Goal: Task Accomplishment & Management: Manage account settings

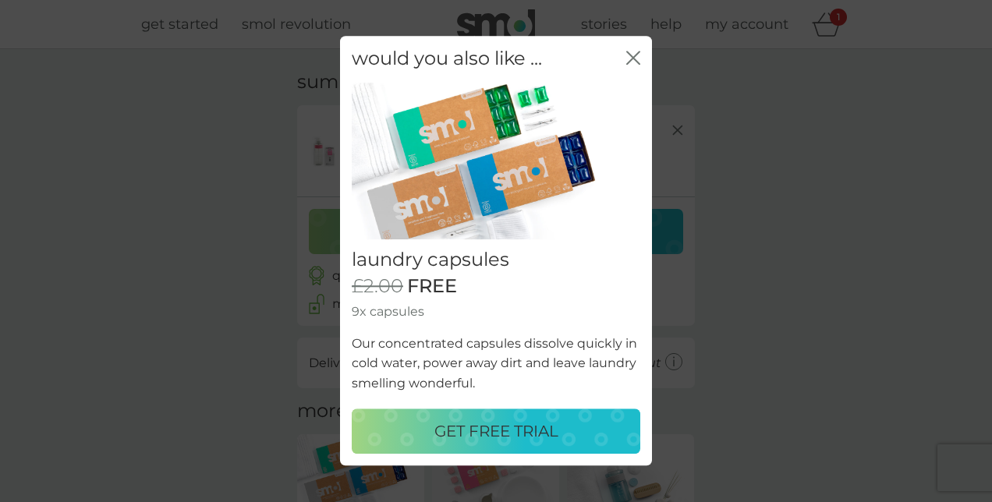
click at [633, 62] on icon "close" at bounding box center [633, 58] width 14 height 14
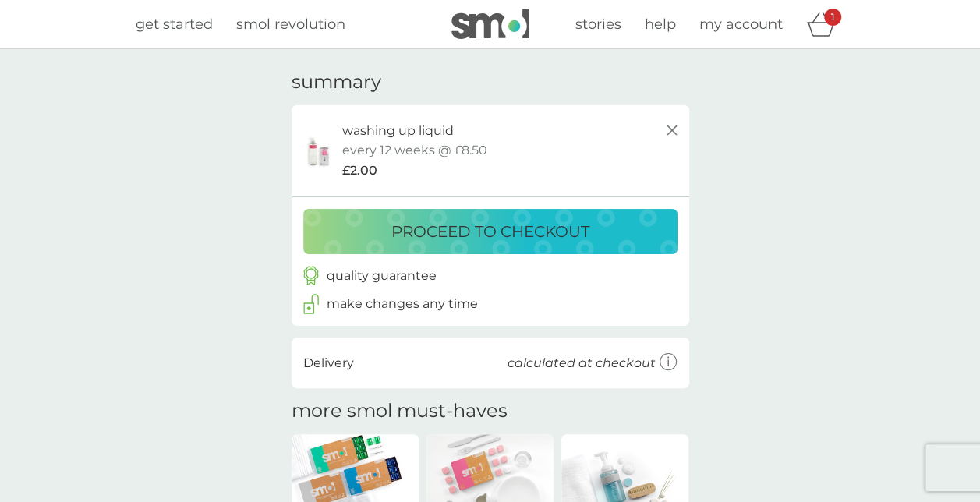
click at [487, 223] on p "proceed to checkout" at bounding box center [490, 231] width 198 height 25
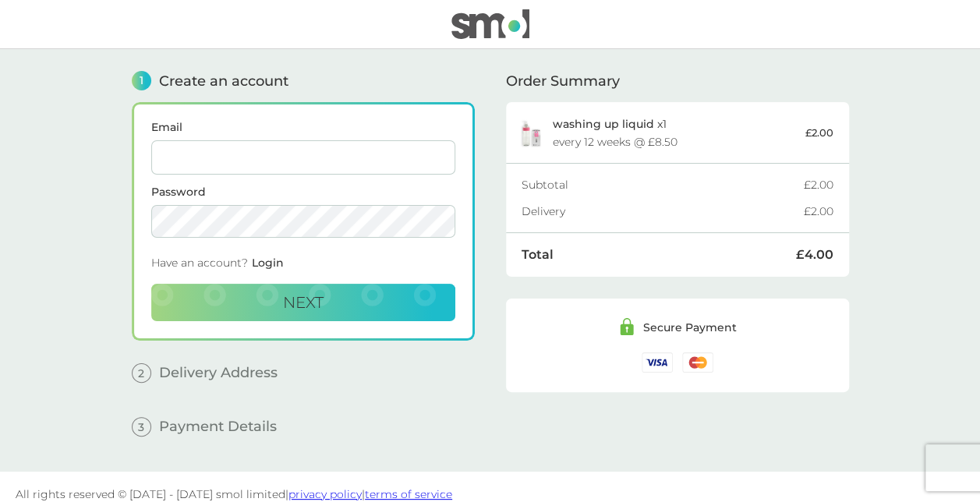
click at [239, 158] on input "Email" at bounding box center [303, 157] width 304 height 34
type input "corinnekapp@me.com"
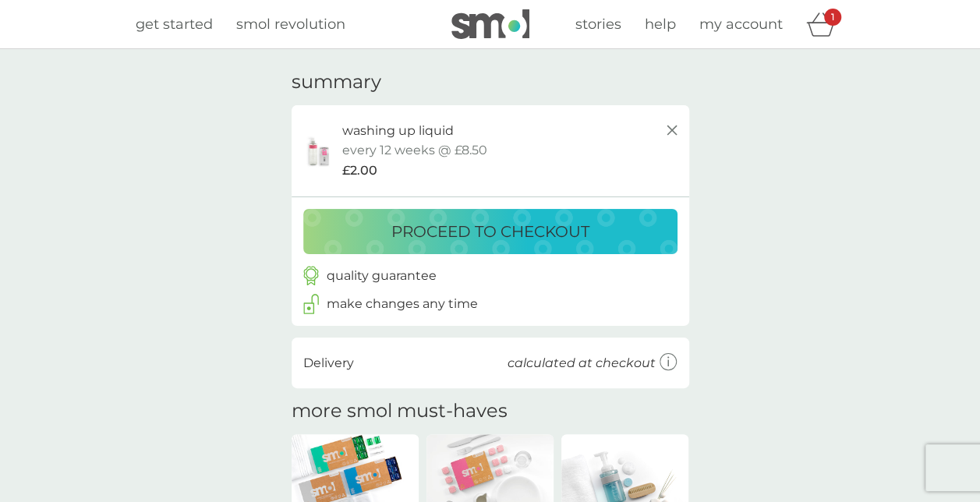
click at [817, 27] on icon "basket" at bounding box center [821, 24] width 30 height 24
click at [813, 29] on icon "basket" at bounding box center [821, 24] width 30 height 24
click at [745, 22] on span "my account" at bounding box center [740, 24] width 83 height 17
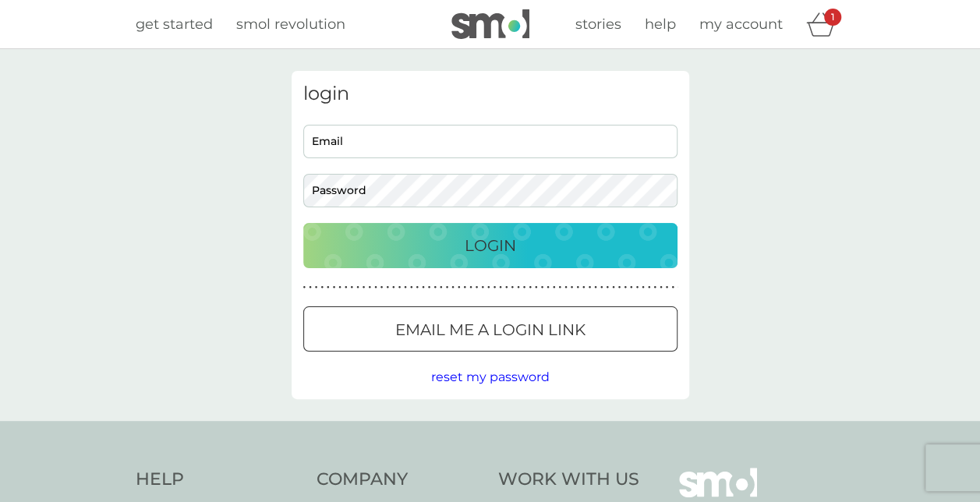
click at [814, 25] on icon "basket" at bounding box center [821, 24] width 30 height 24
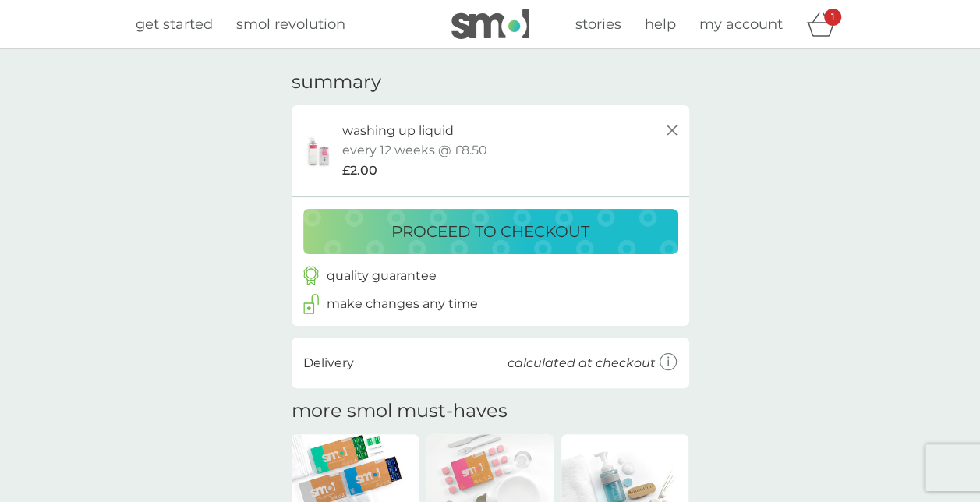
click at [461, 239] on p "proceed to checkout" at bounding box center [490, 231] width 198 height 25
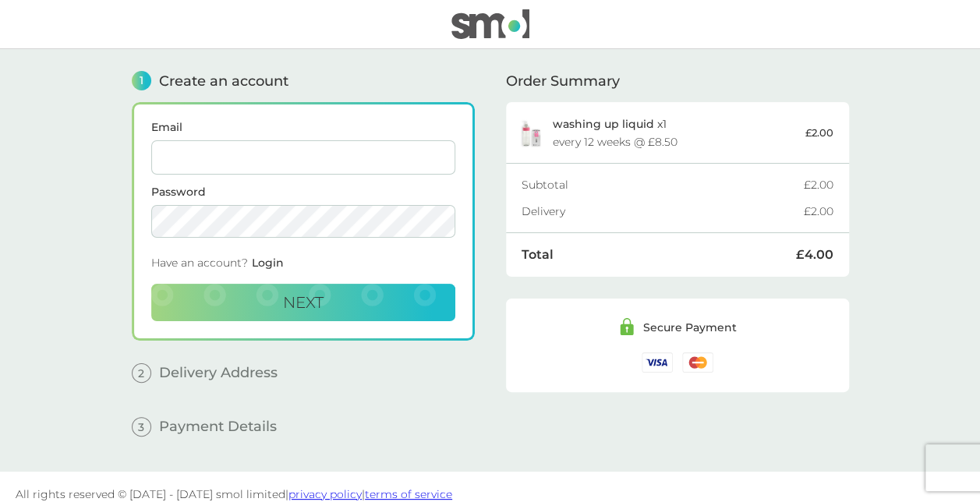
click at [211, 168] on input "Email" at bounding box center [303, 157] width 304 height 34
type input "[EMAIL_ADDRESS][DOMAIN_NAME]"
click at [298, 299] on span "Next" at bounding box center [303, 302] width 41 height 19
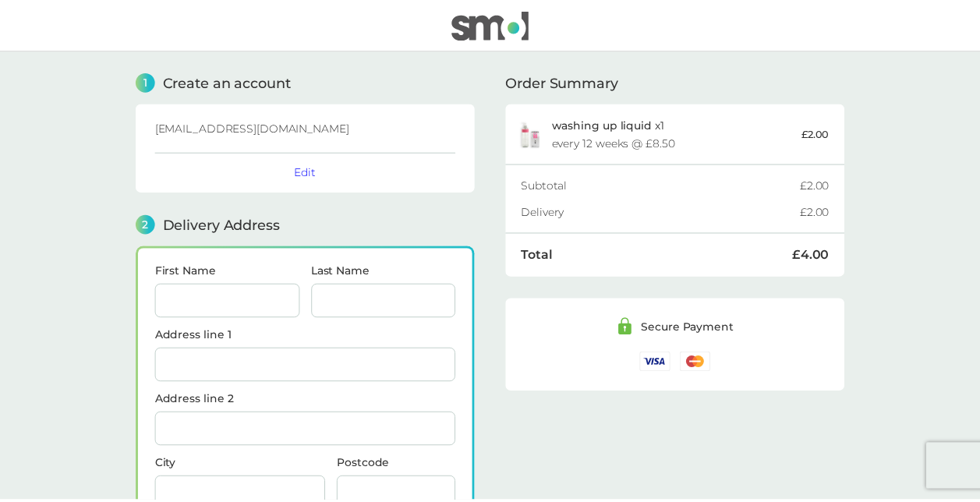
scroll to position [190, 0]
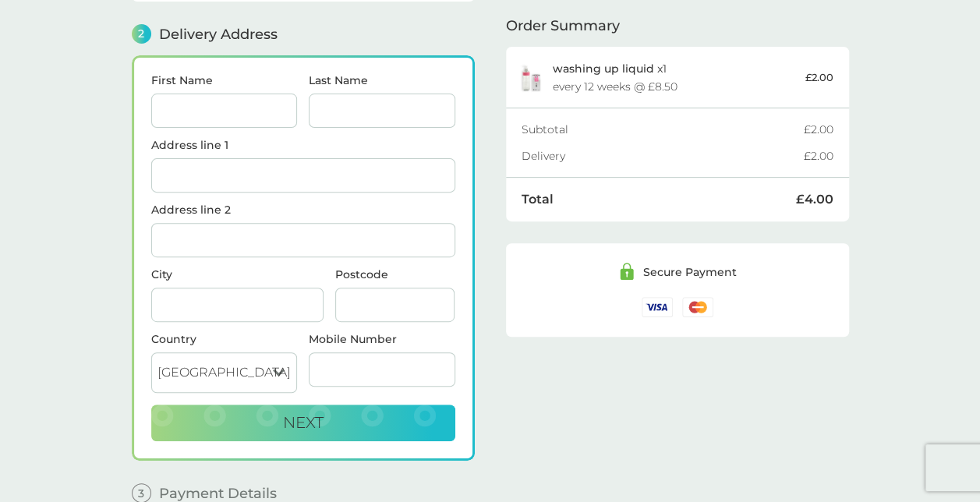
click at [222, 104] on input "First Name" at bounding box center [224, 111] width 147 height 34
type input "[PERSON_NAME]"
type input "whitehouse"
type input "21 Matthews Drive"
type input "Maidenbower"
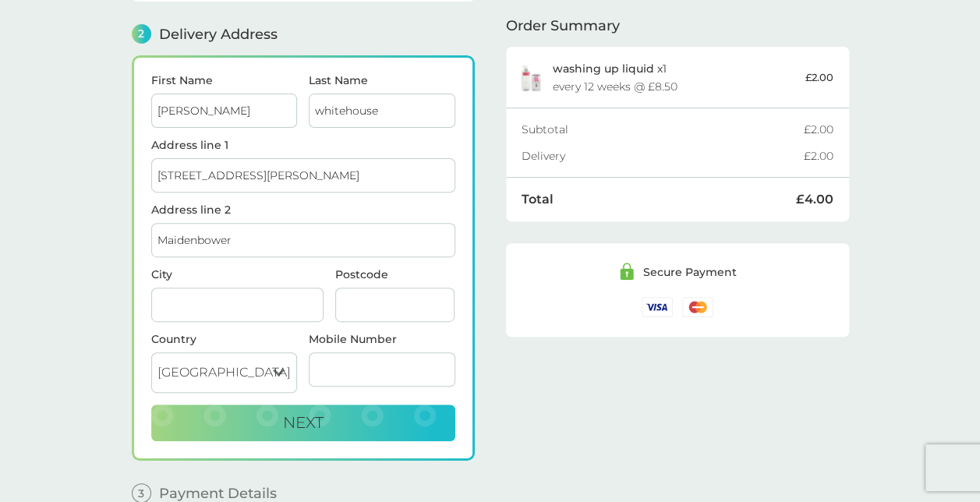
type input "Crawley"
type input "rh10"
type input "07595635110"
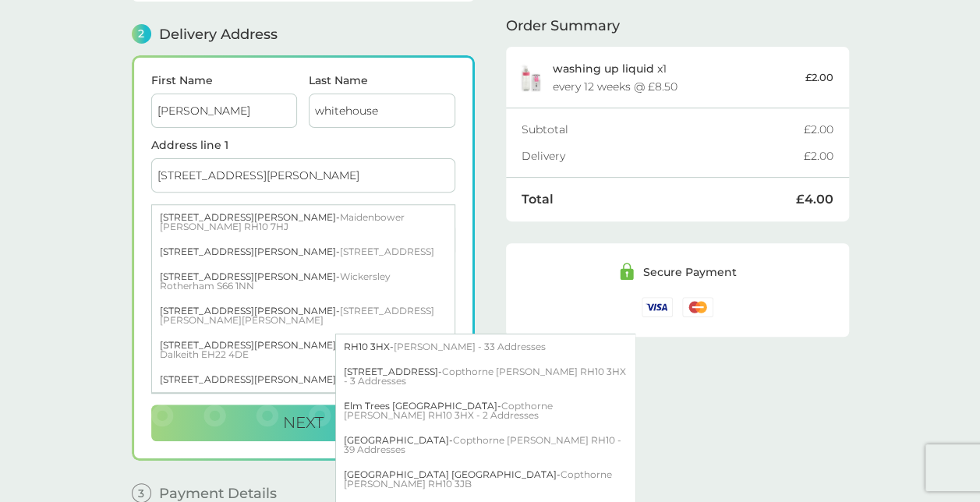
click at [320, 159] on input "21 Matthews Drive" at bounding box center [303, 175] width 304 height 34
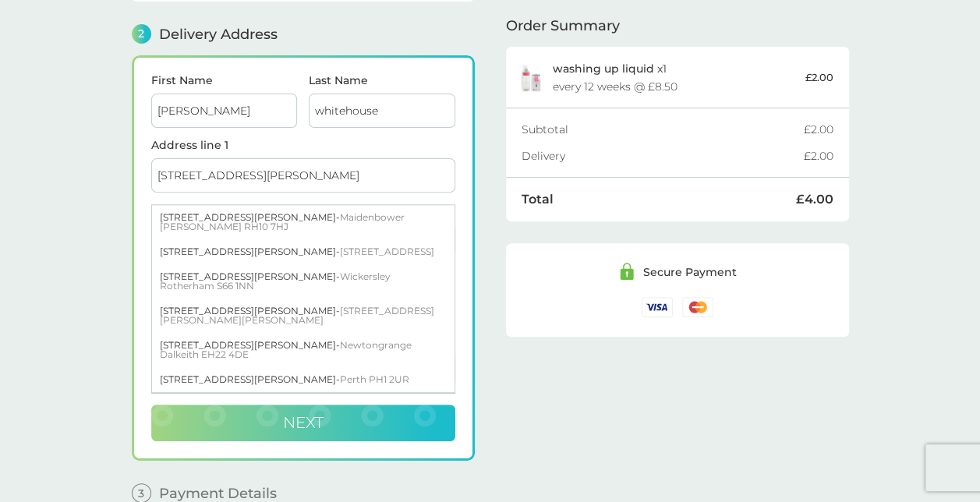
click at [366, 413] on button "Next" at bounding box center [303, 423] width 304 height 37
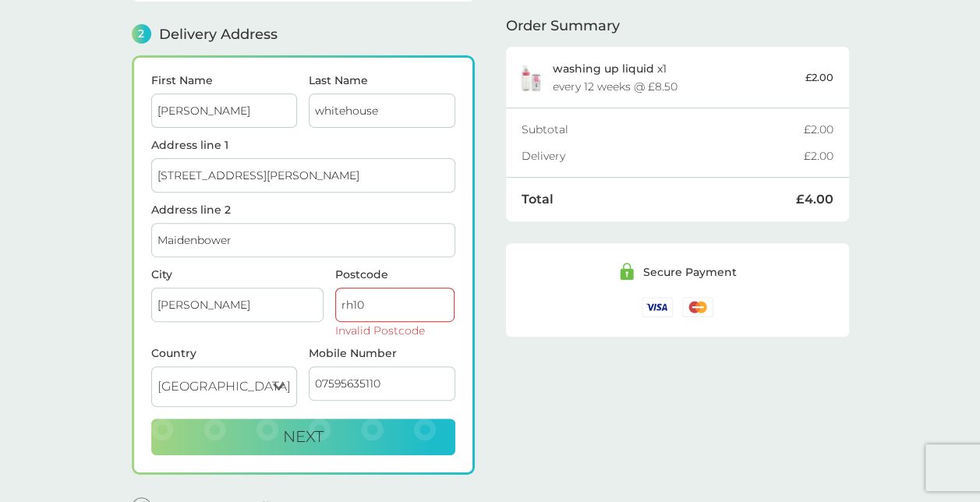
click at [374, 303] on input "rh10" at bounding box center [395, 305] width 120 height 34
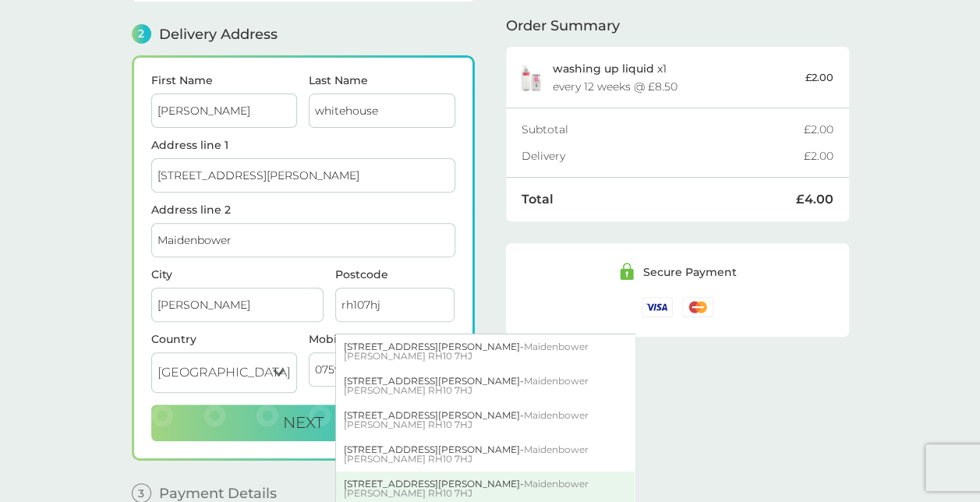
scroll to position [156, 0]
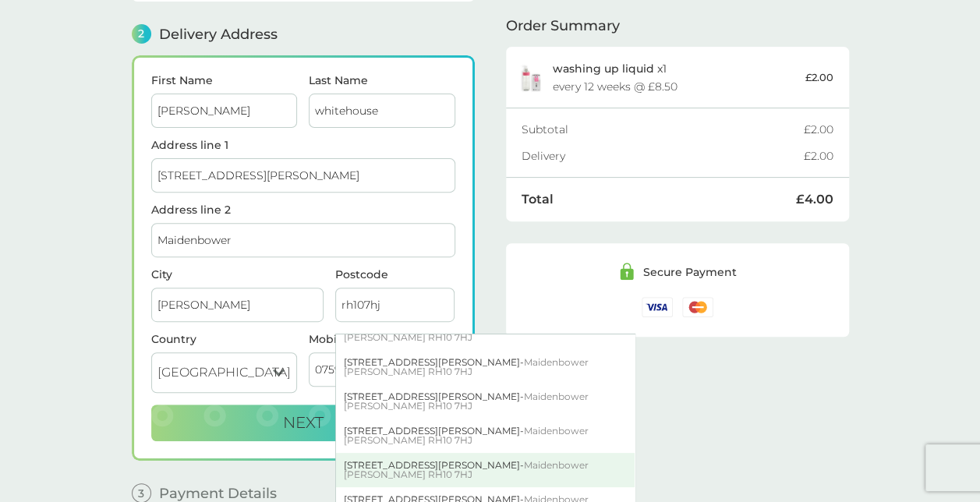
type input "rh107hj"
click at [402, 453] on div "21 Matthews Drive - Maidenbower Crawley RH10 7HJ" at bounding box center [485, 470] width 299 height 34
type input "21 Matthews Drive, Maidenbower"
type input "RH10 7HJ"
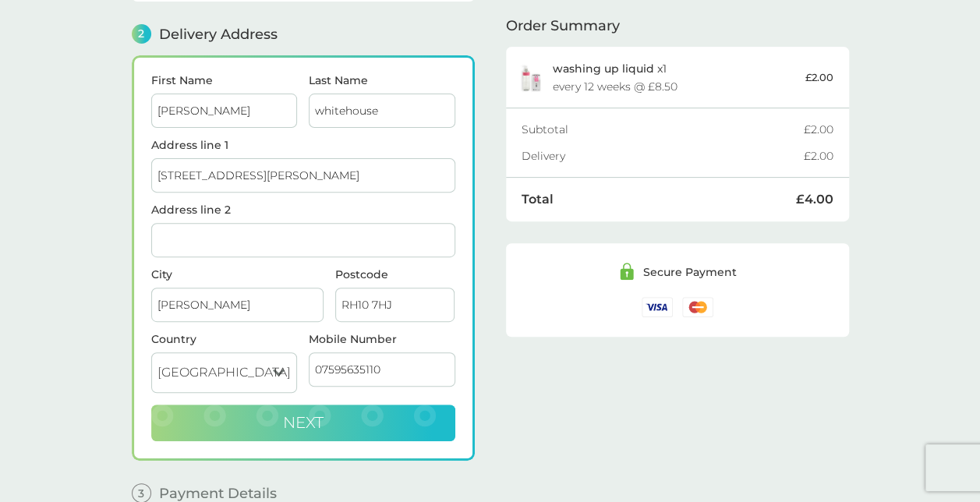
click at [370, 430] on button "Next" at bounding box center [303, 423] width 304 height 37
checkbox input "true"
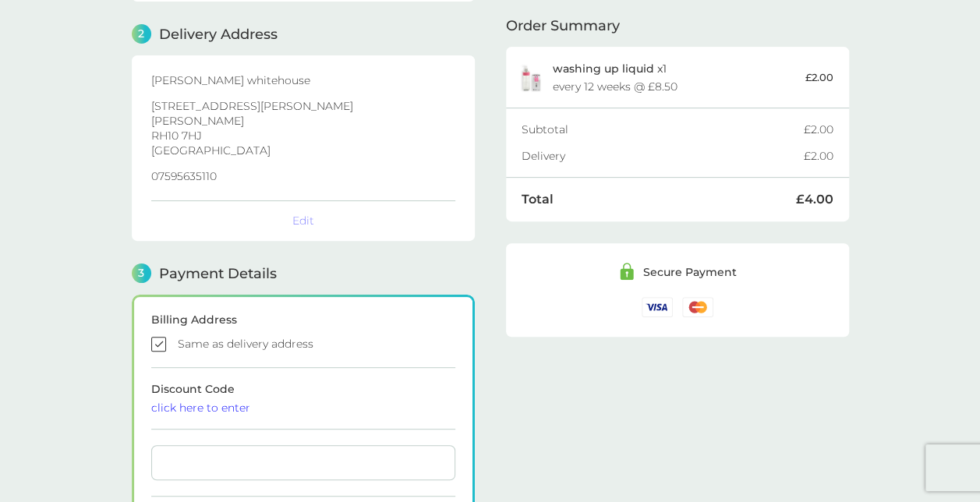
scroll to position [429, 0]
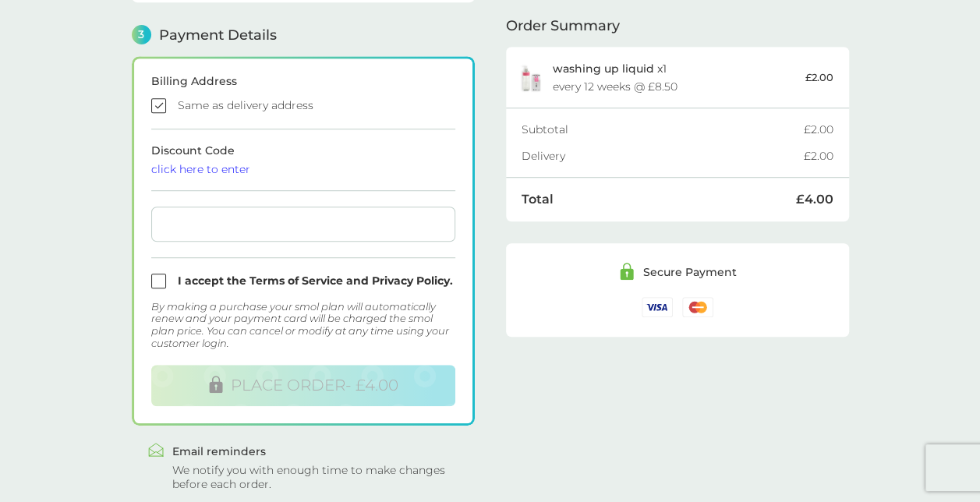
click at [205, 243] on form "Billing Address Same as delivery address Discount Code click here to enter I ac…" at bounding box center [303, 241] width 304 height 331
click at [162, 274] on input "checkbox" at bounding box center [303, 281] width 304 height 15
checkbox input "true"
click at [208, 231] on div at bounding box center [303, 224] width 304 height 35
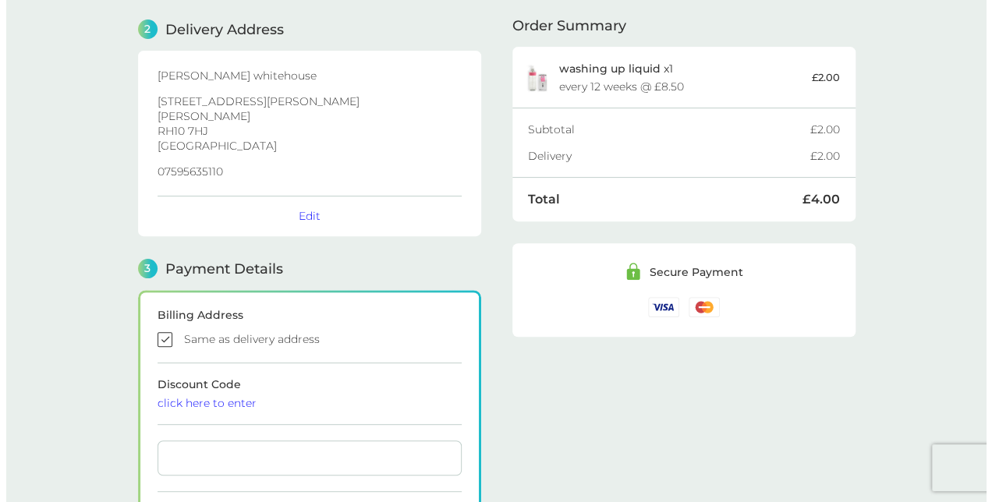
scroll to position [0, 0]
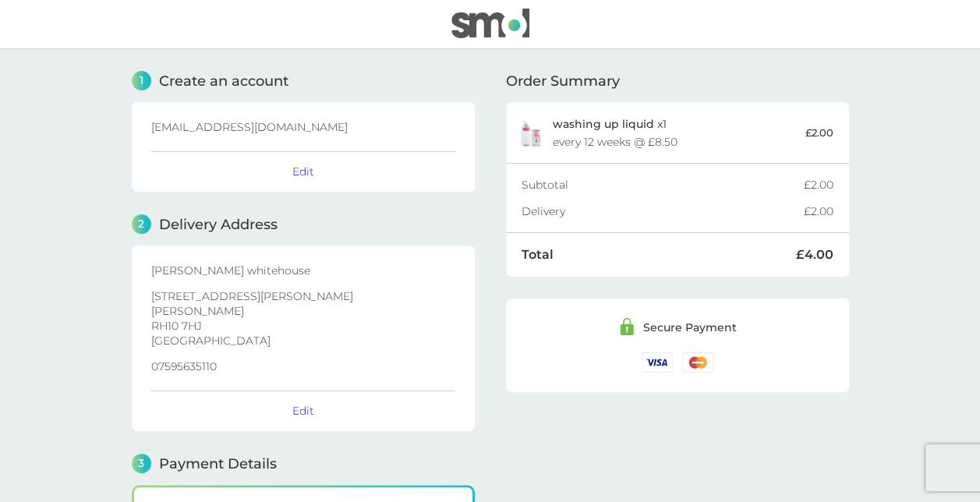
click at [476, 29] on img at bounding box center [490, 24] width 78 height 30
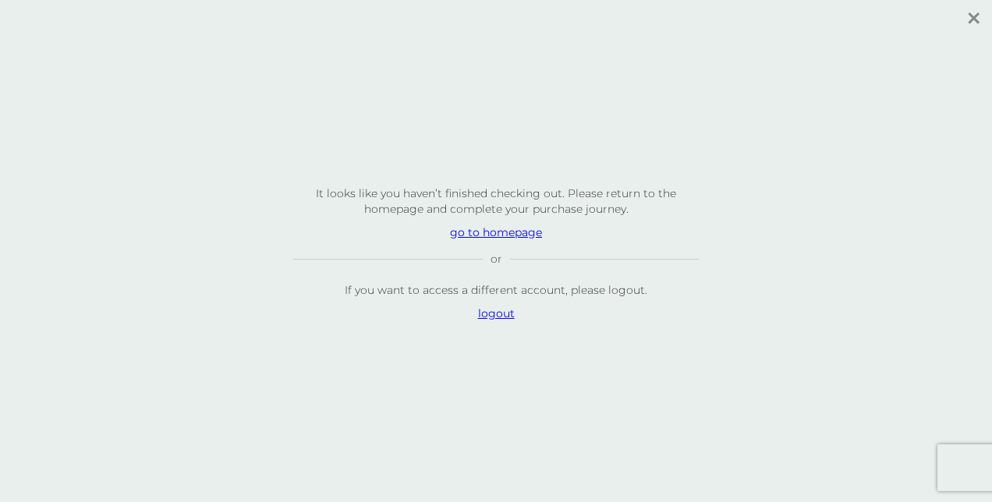
click at [521, 234] on p "go to homepage" at bounding box center [495, 233] width 405 height 16
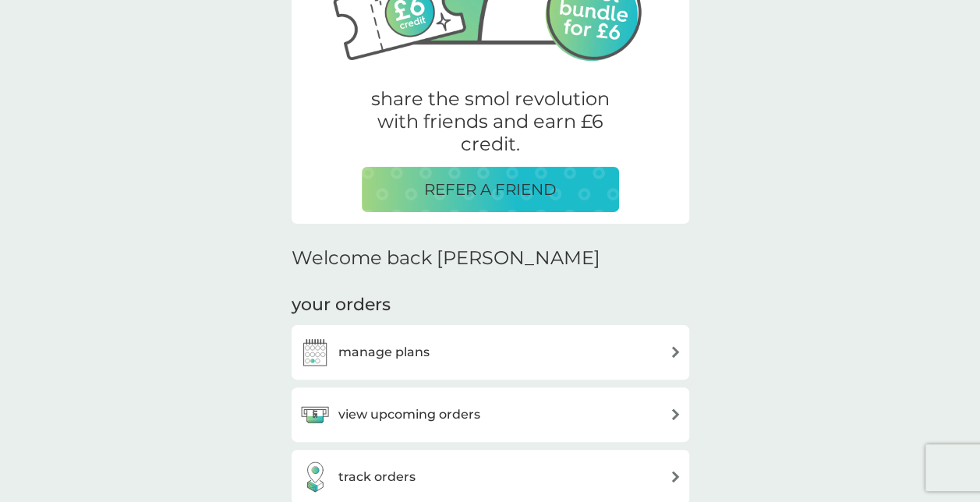
scroll to position [312, 0]
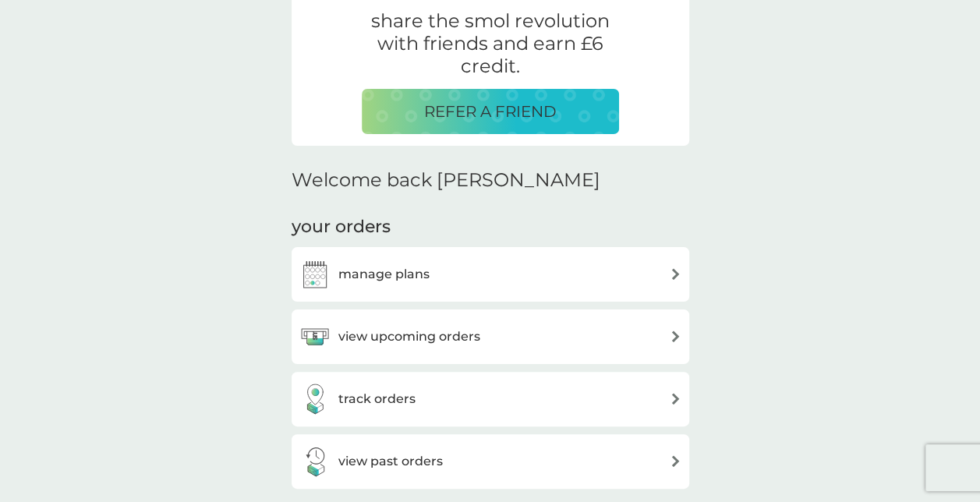
click at [405, 277] on h3 "manage plans" at bounding box center [383, 274] width 91 height 20
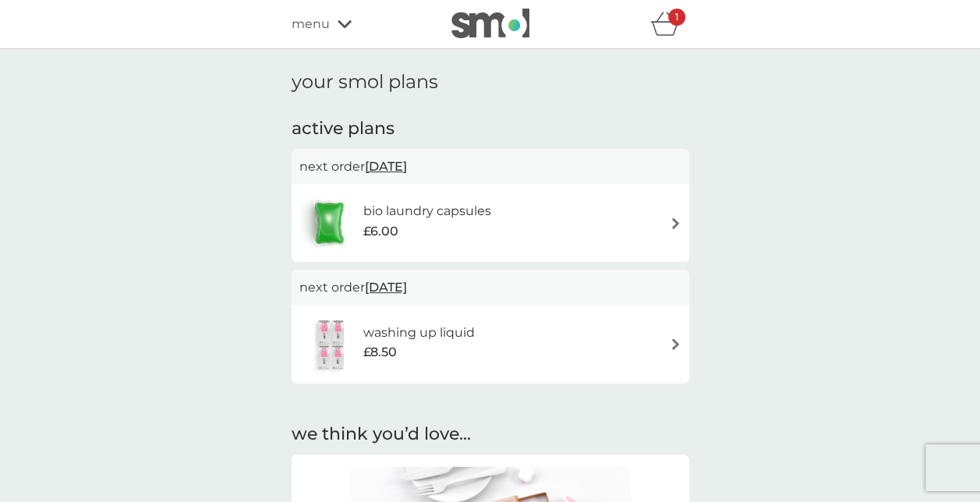
click at [669, 214] on div "bio laundry capsules £6.00" at bounding box center [490, 223] width 382 height 55
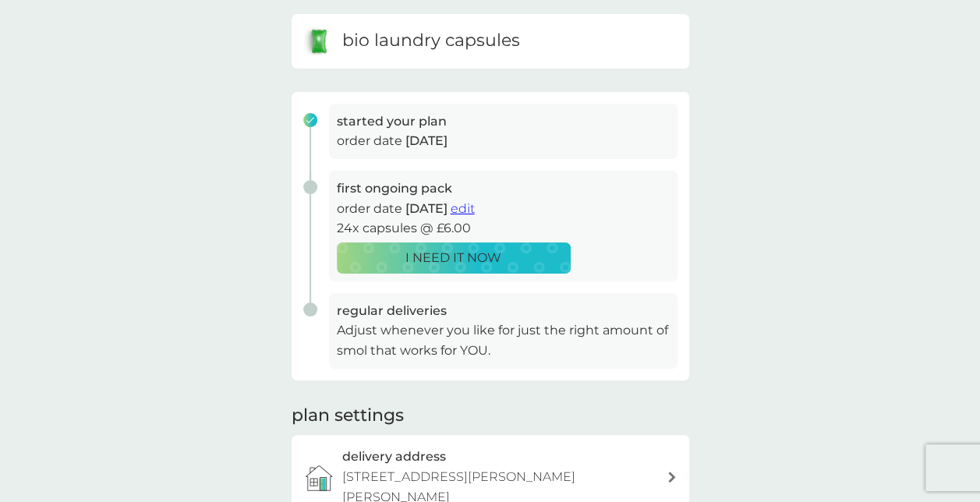
scroll to position [234, 0]
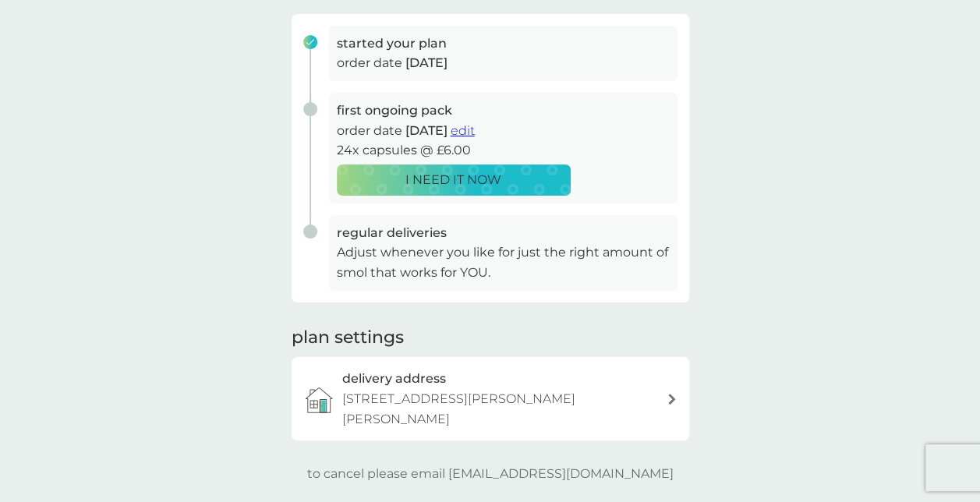
click at [664, 388] on div "delivery address [STREET_ADDRESS][PERSON_NAME][PERSON_NAME]" at bounding box center [504, 399] width 324 height 60
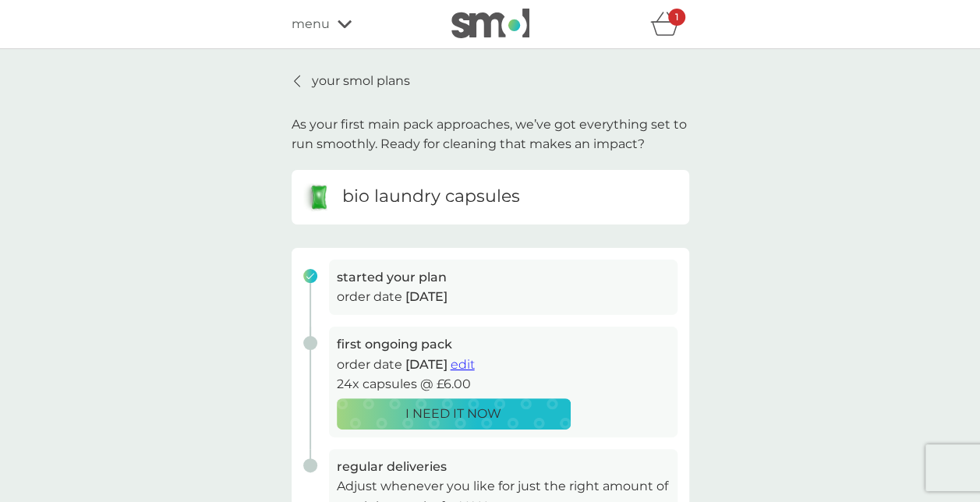
click at [338, 29] on div "menu" at bounding box center [358, 24] width 133 height 20
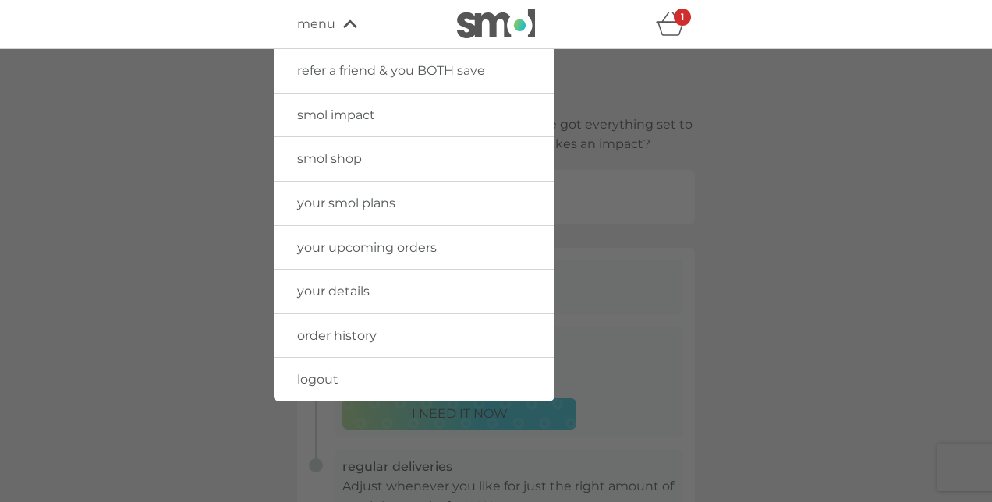
click at [341, 205] on span "your smol plans" at bounding box center [346, 203] width 98 height 15
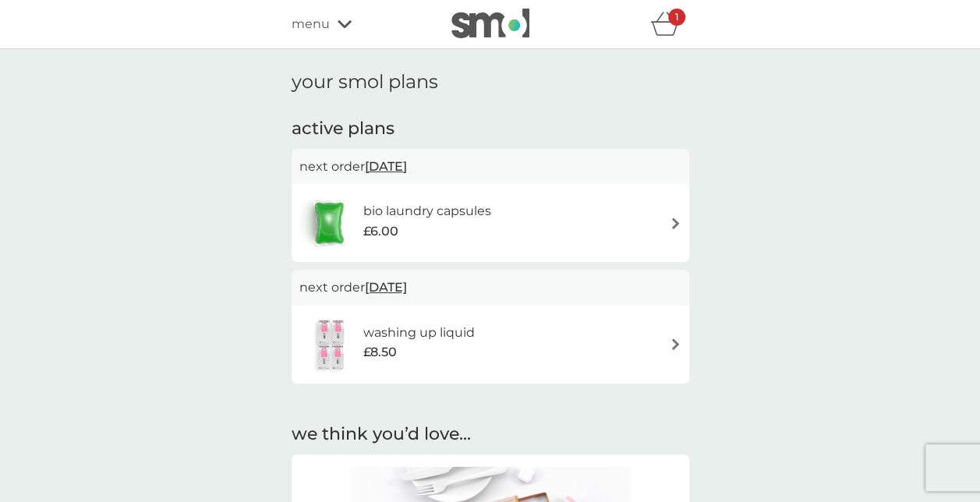
click at [670, 220] on img at bounding box center [676, 224] width 12 height 12
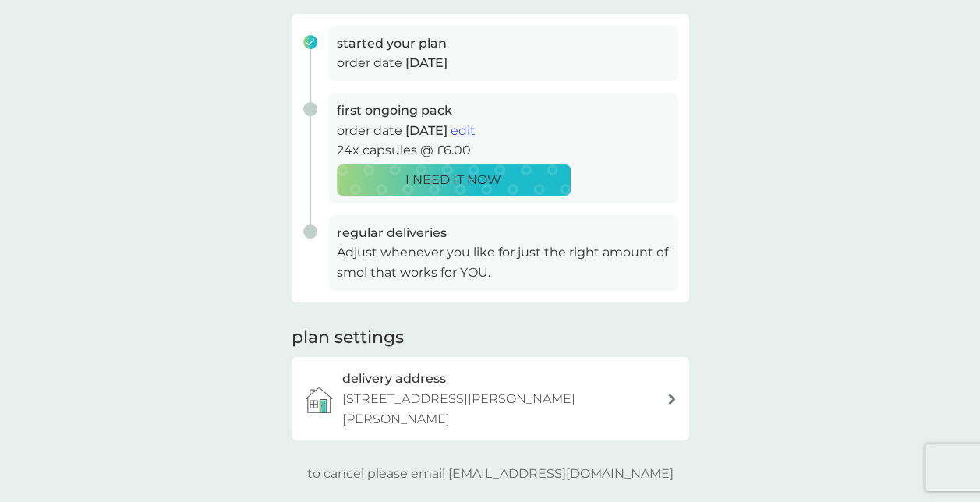
scroll to position [156, 0]
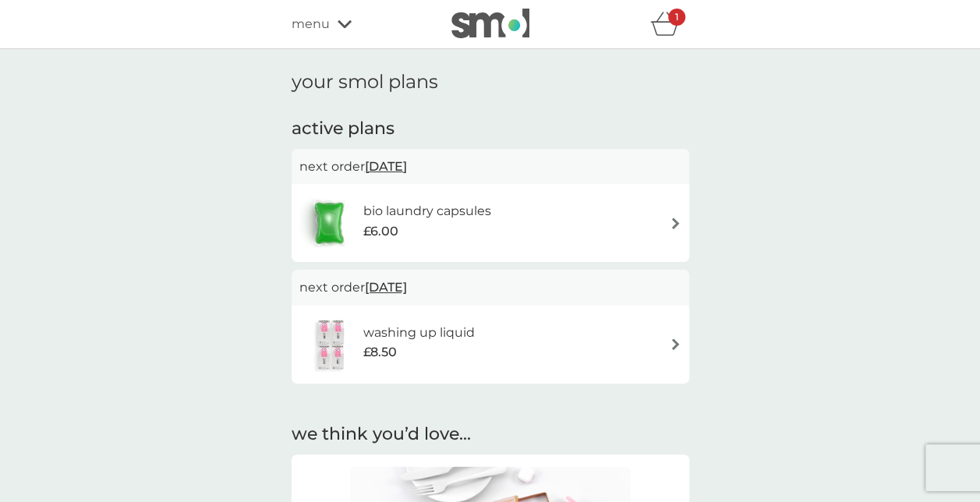
click at [574, 331] on div "washing up liquid £8.50" at bounding box center [490, 344] width 382 height 55
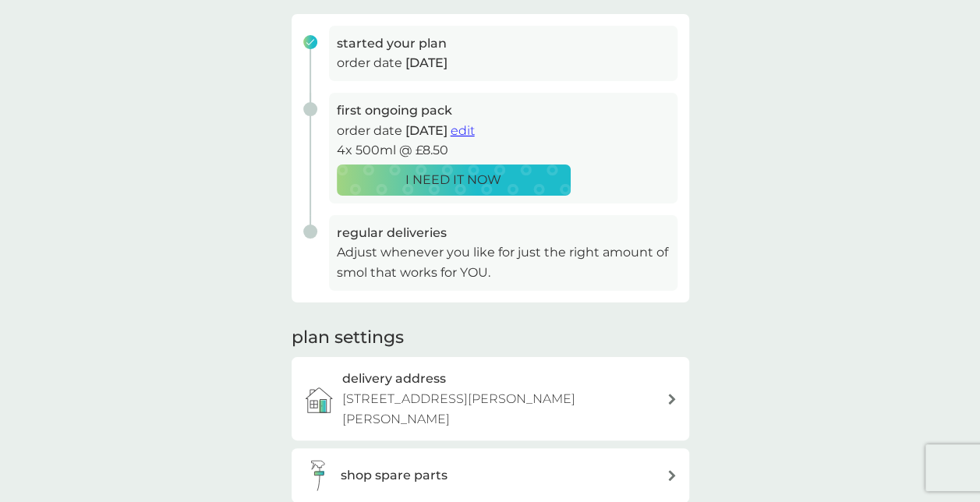
scroll to position [312, 0]
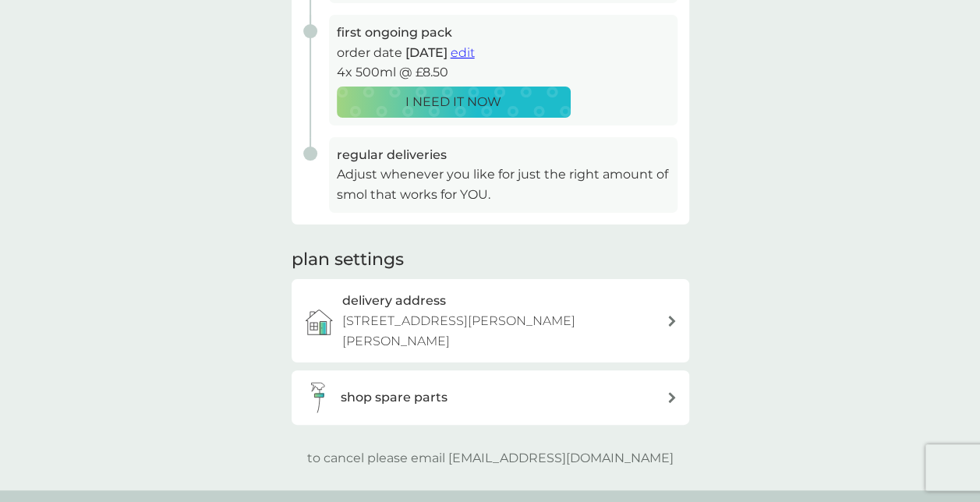
click at [656, 388] on div "shop spare parts" at bounding box center [504, 398] width 326 height 20
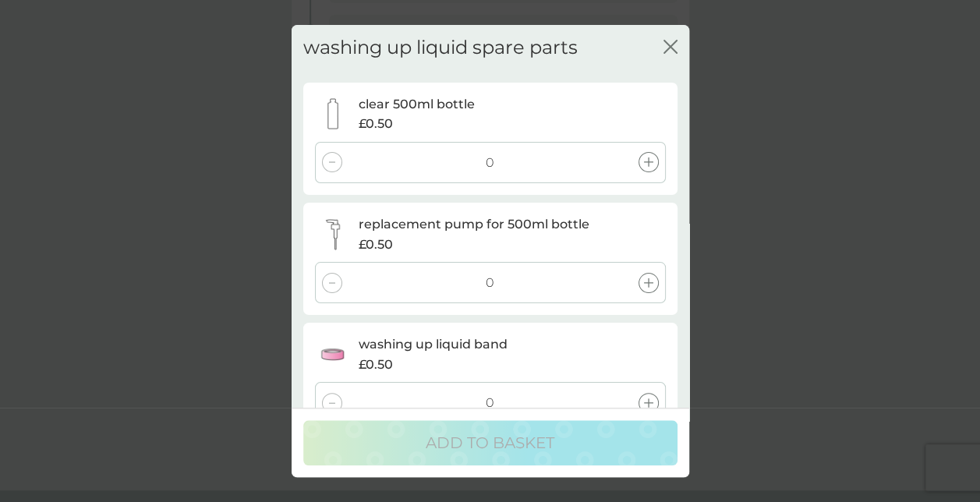
click at [666, 42] on icon "close" at bounding box center [667, 47] width 6 height 12
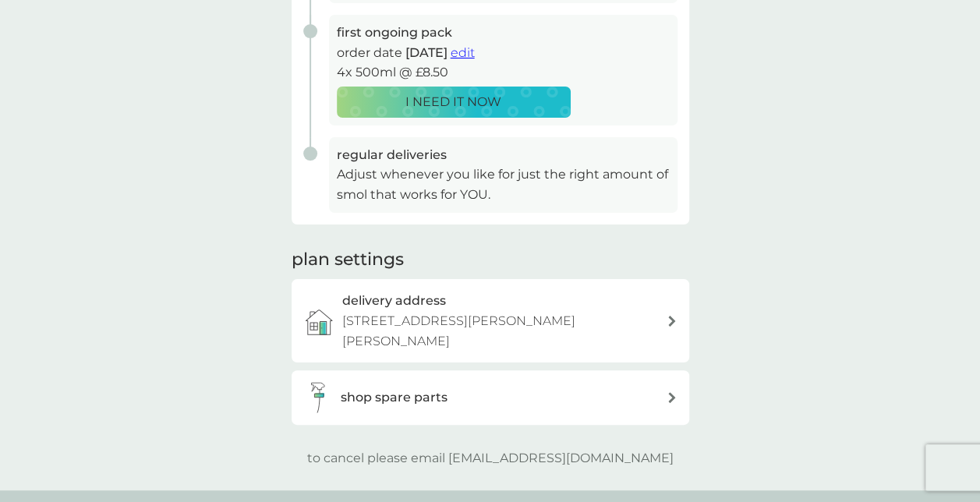
click at [668, 392] on icon at bounding box center [672, 397] width 8 height 11
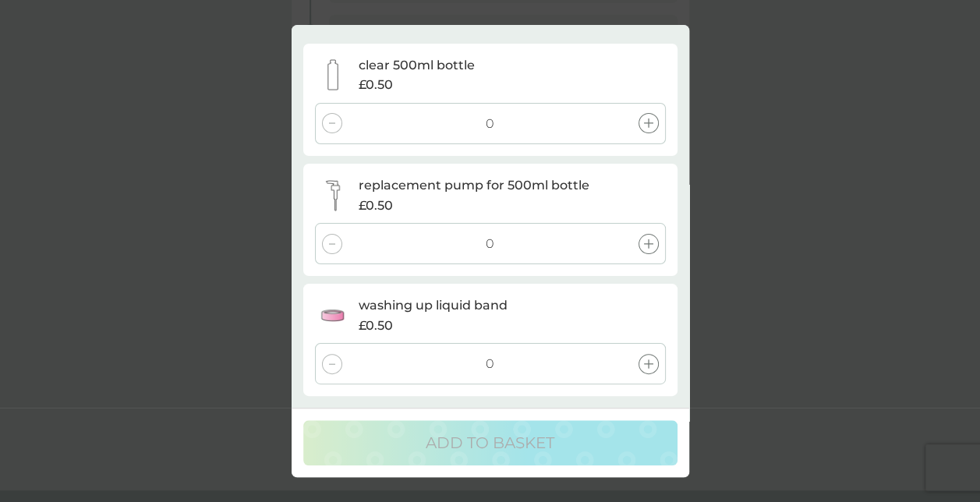
scroll to position [0, 0]
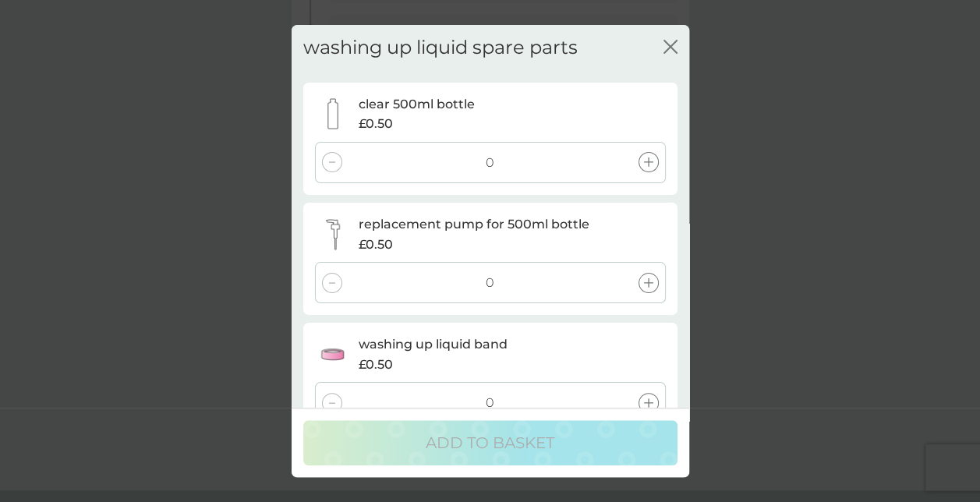
click at [671, 48] on icon "close" at bounding box center [674, 47] width 6 height 12
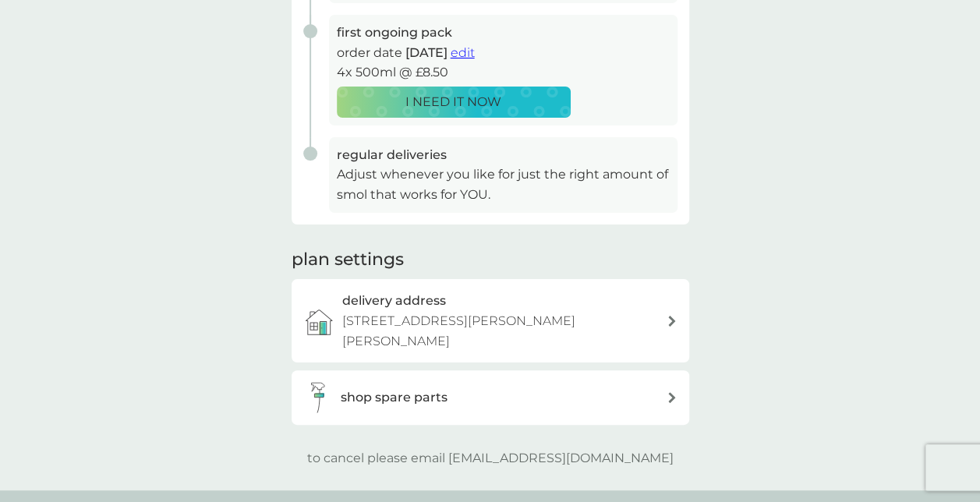
scroll to position [234, 0]
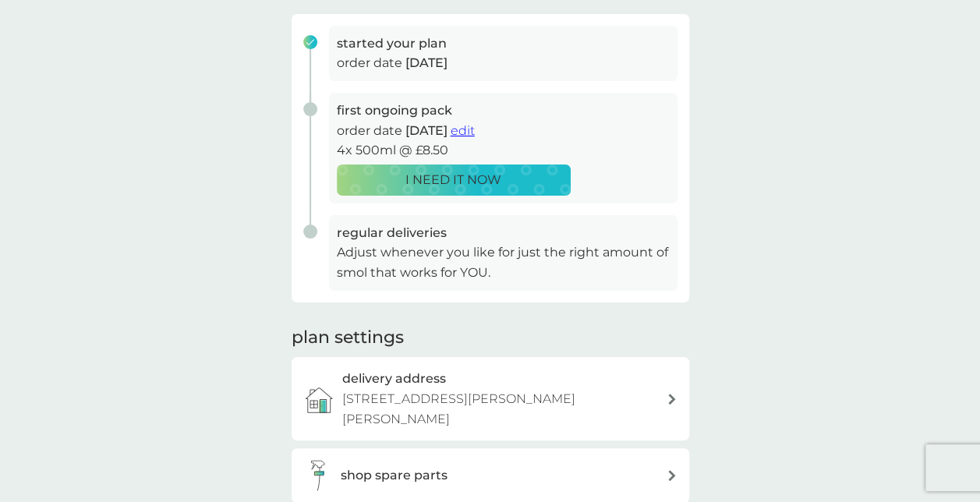
click at [475, 137] on button "edit" at bounding box center [463, 131] width 24 height 20
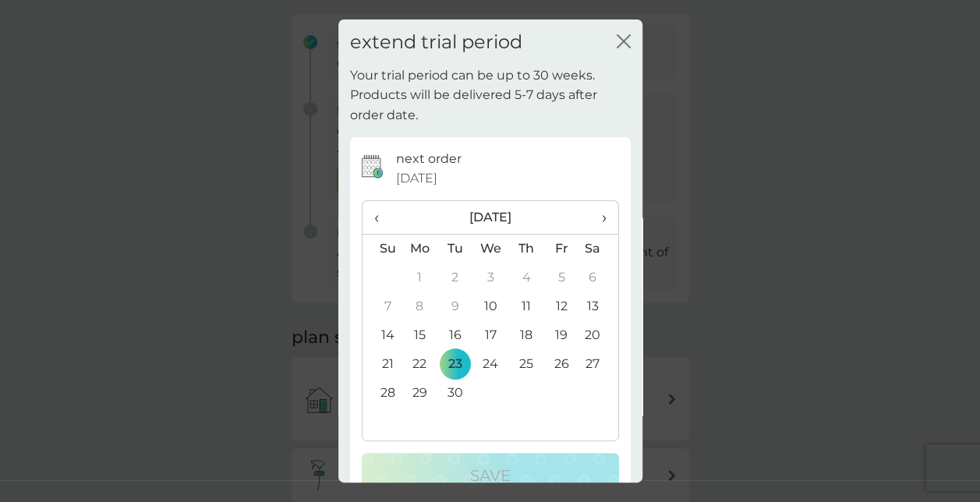
scroll to position [37, 0]
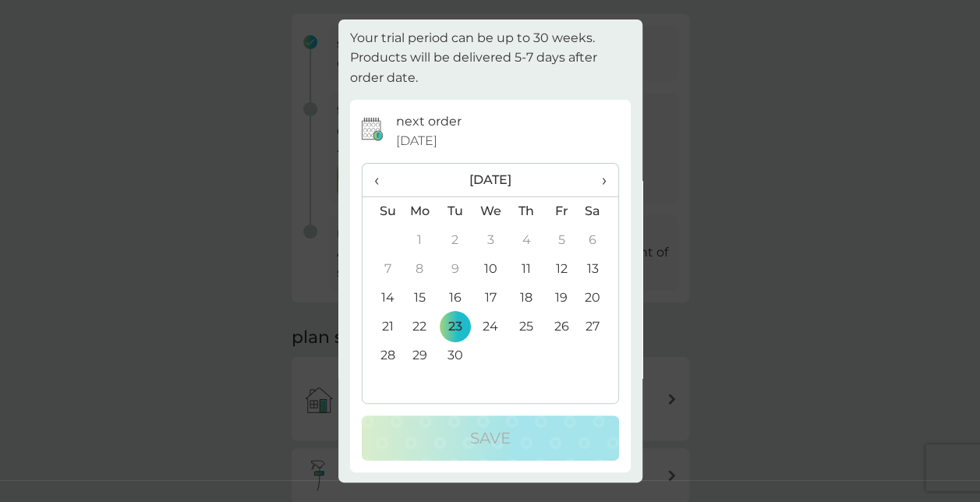
click at [596, 176] on th "›" at bounding box center [598, 181] width 39 height 34
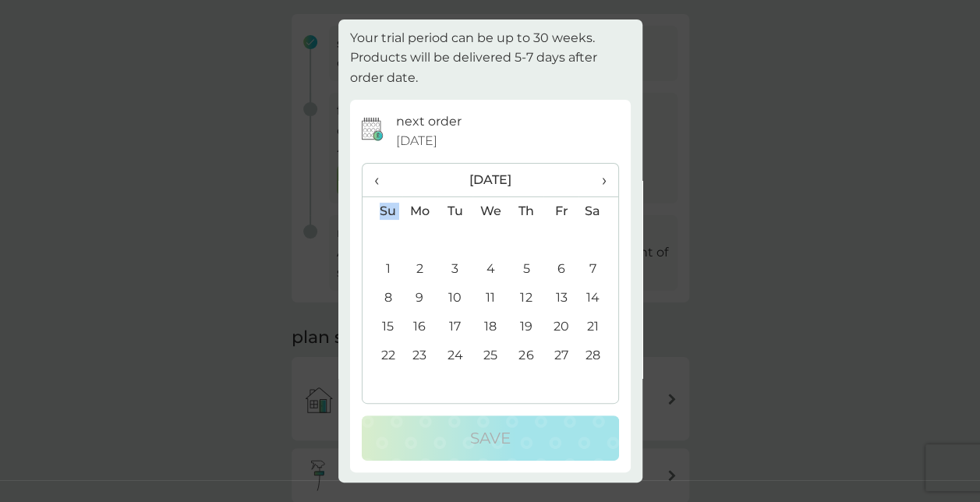
click at [596, 176] on th "›" at bounding box center [598, 181] width 39 height 34
drag, startPoint x: 596, startPoint y: 176, endPoint x: 457, endPoint y: 246, distance: 155.5
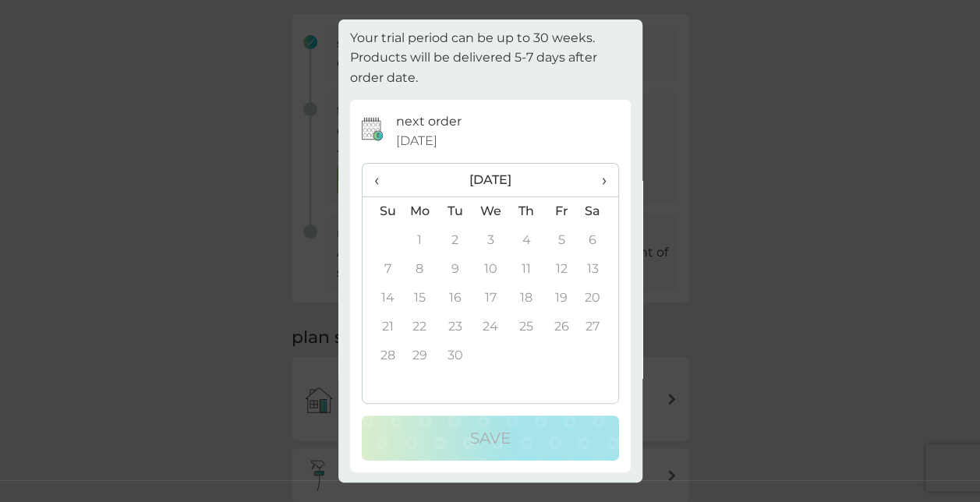
click at [457, 246] on td "2" at bounding box center [454, 240] width 35 height 29
click at [444, 239] on td "2" at bounding box center [454, 240] width 35 height 29
click at [381, 183] on span "‹" at bounding box center [382, 180] width 16 height 33
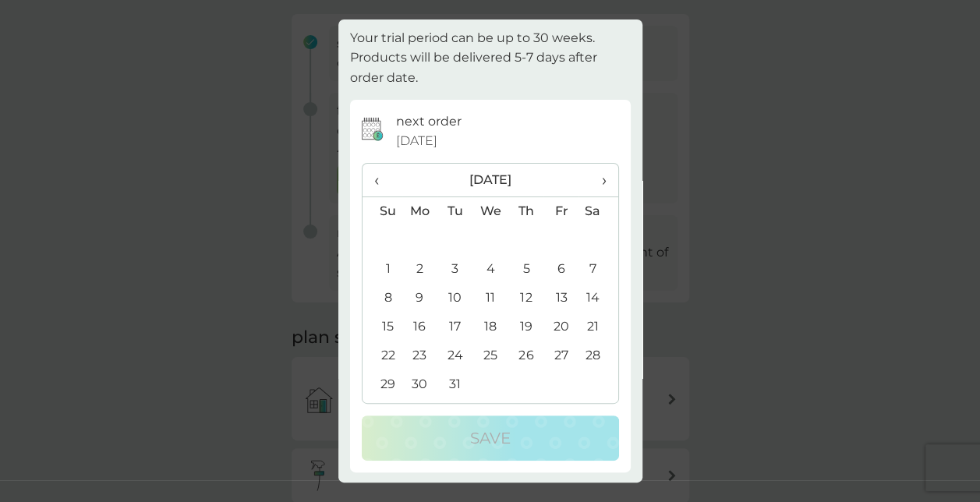
click at [381, 183] on span "‹" at bounding box center [382, 180] width 16 height 33
click at [599, 182] on th "›" at bounding box center [598, 181] width 39 height 34
click at [528, 266] on td "5" at bounding box center [525, 269] width 35 height 29
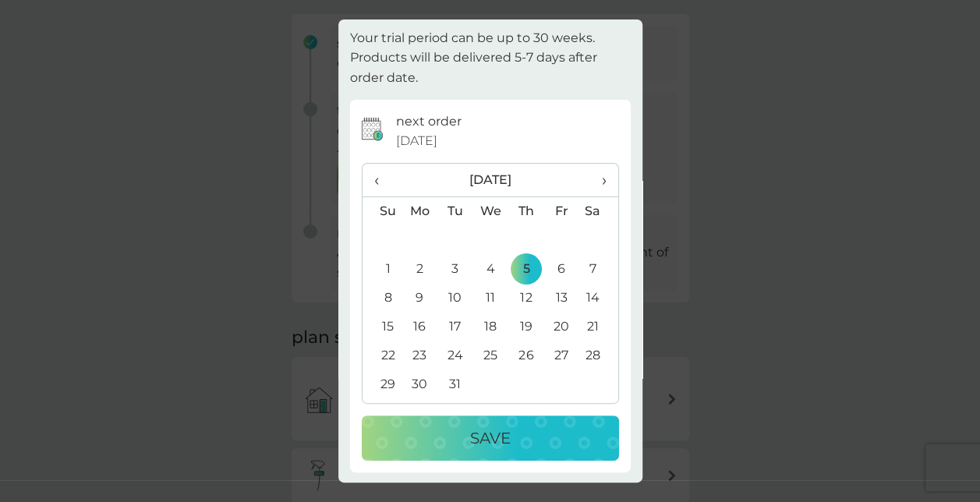
click at [590, 173] on span "›" at bounding box center [598, 180] width 16 height 33
click at [452, 265] on td "7" at bounding box center [454, 269] width 35 height 29
click at [529, 434] on div "Save" at bounding box center [490, 438] width 226 height 25
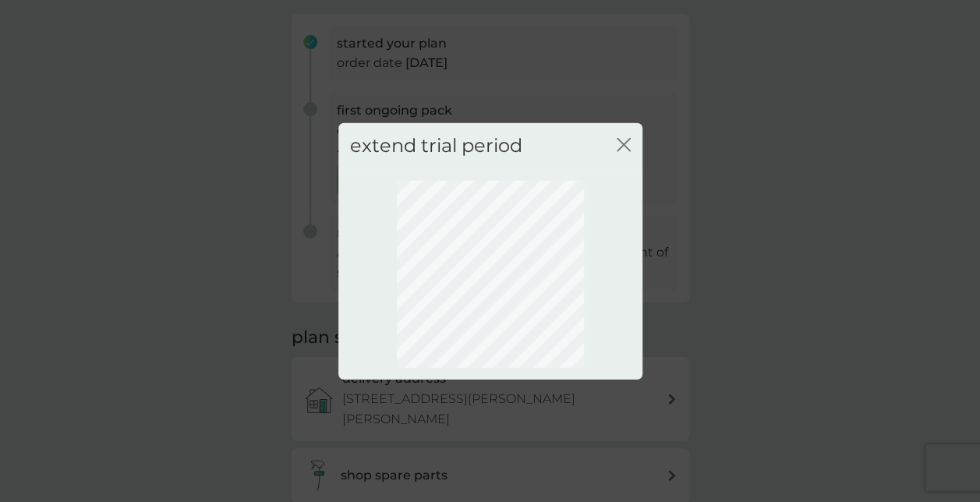
scroll to position [151, 0]
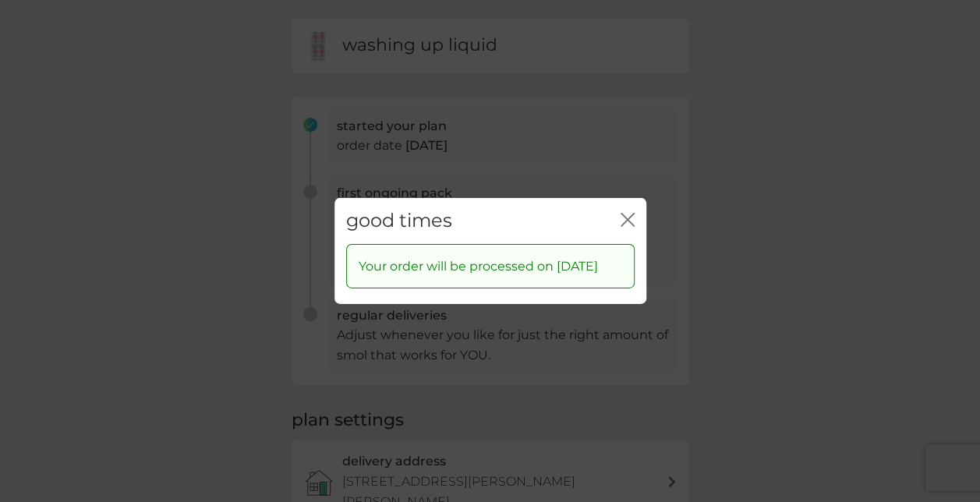
click at [629, 213] on icon "close" at bounding box center [628, 220] width 14 height 14
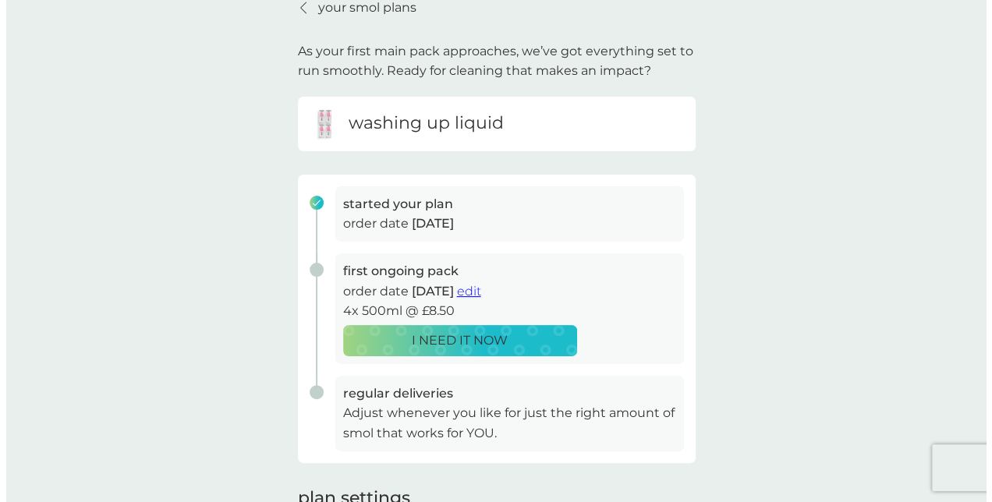
scroll to position [0, 0]
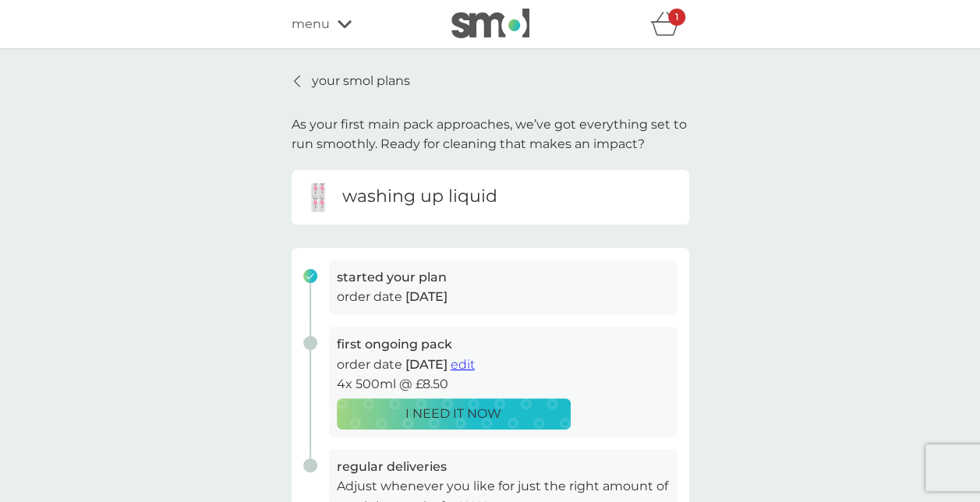
click at [346, 24] on icon at bounding box center [345, 24] width 14 height 8
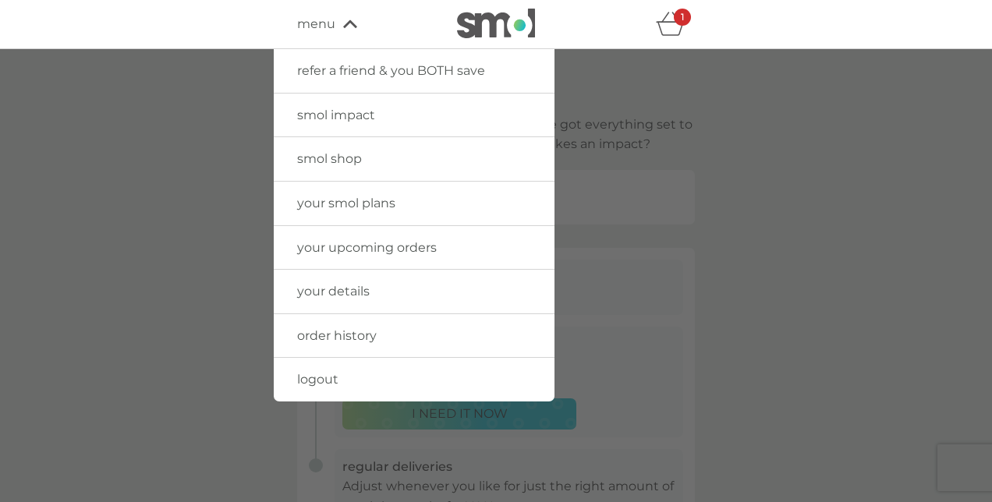
click at [327, 372] on span "logout" at bounding box center [317, 379] width 41 height 15
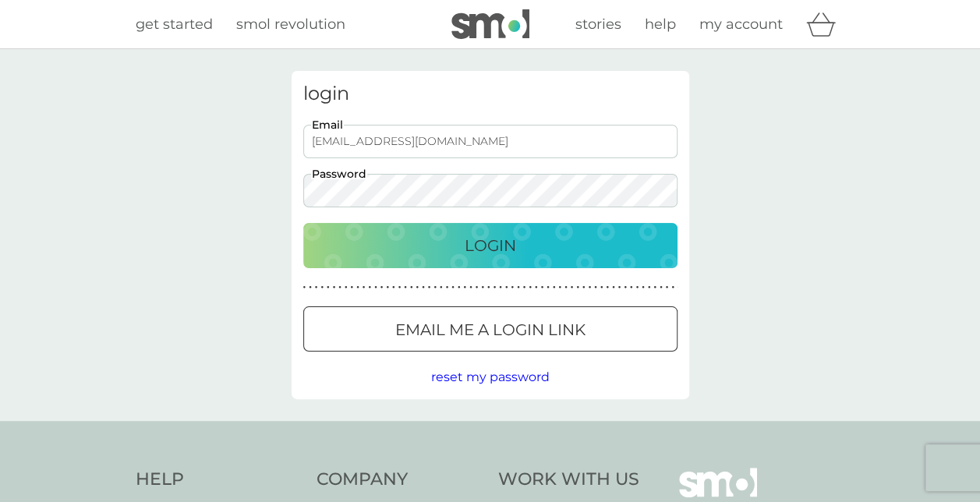
drag, startPoint x: 436, startPoint y: 140, endPoint x: 302, endPoint y: 139, distance: 134.1
click at [302, 139] on div "[EMAIL_ADDRESS][DOMAIN_NAME] Email Password" at bounding box center [490, 166] width 386 height 83
type input "[EMAIL_ADDRESS][DOMAIN_NAME]"
click at [277, 189] on div "login [EMAIL_ADDRESS][DOMAIN_NAME] Email Password Login ● ● ● ● ● ● ● ● ● ● ● ●…" at bounding box center [490, 235] width 980 height 372
click at [476, 334] on div at bounding box center [490, 330] width 56 height 16
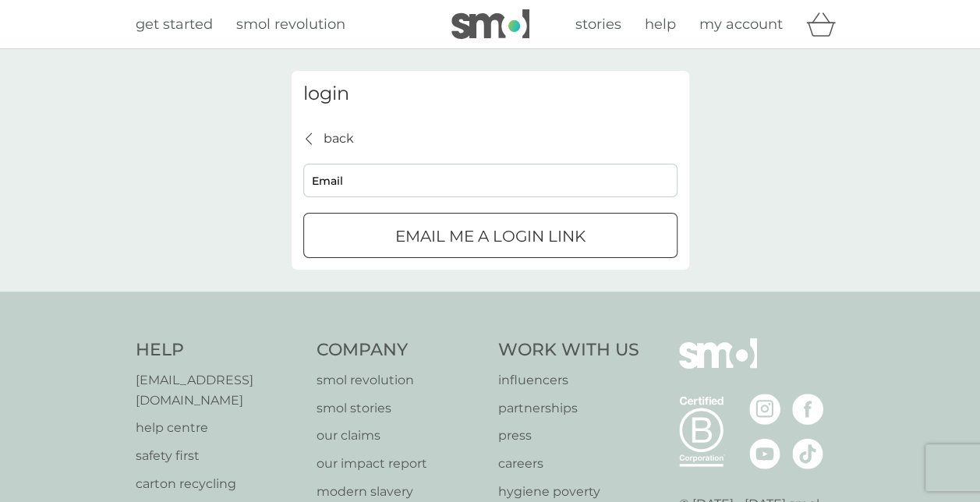
click at [424, 185] on input "Email" at bounding box center [490, 181] width 374 height 34
type input "[EMAIL_ADDRESS][DOMAIN_NAME]"
click at [517, 235] on div "submit" at bounding box center [490, 236] width 56 height 16
